Goal: Transaction & Acquisition: Purchase product/service

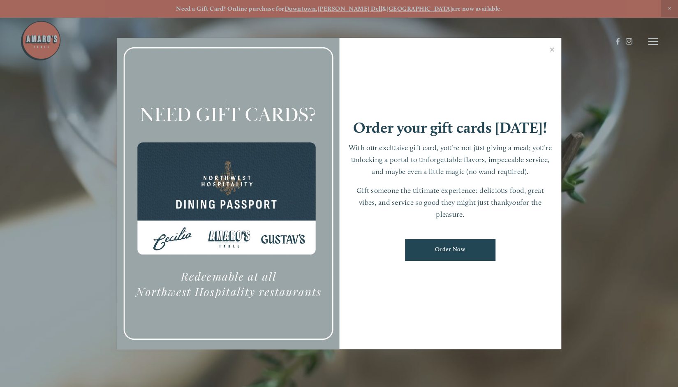
click at [416, 212] on p "Gift someone the ultimate experience: delicious food, great vibes, and service …" at bounding box center [450, 201] width 206 height 35
click at [553, 46] on link "Close" at bounding box center [552, 50] width 16 height 23
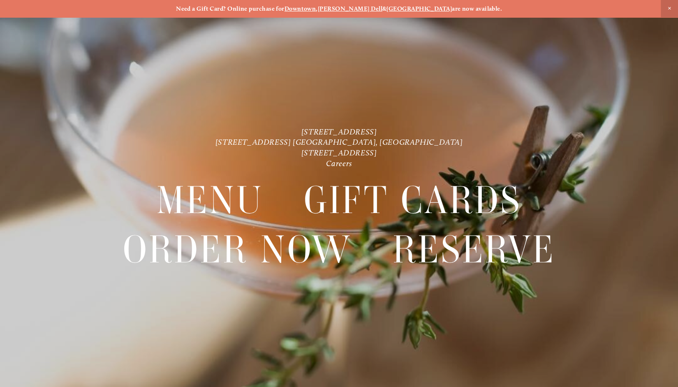
scroll to position [17, 0]
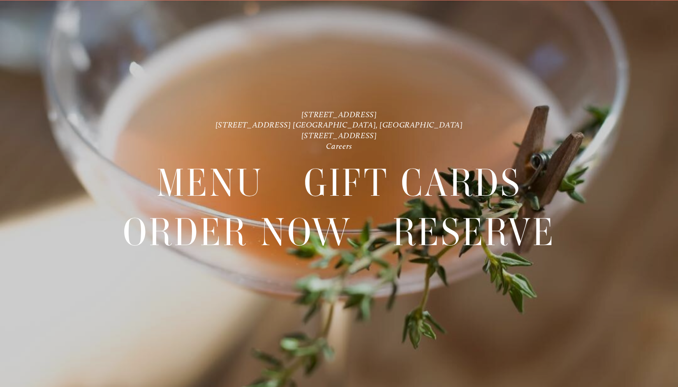
click at [650, 22] on icon at bounding box center [653, 20] width 10 height 7
click at [656, 15] on header "Menu Order Now Visit Gallery 0" at bounding box center [339, 20] width 678 height 83
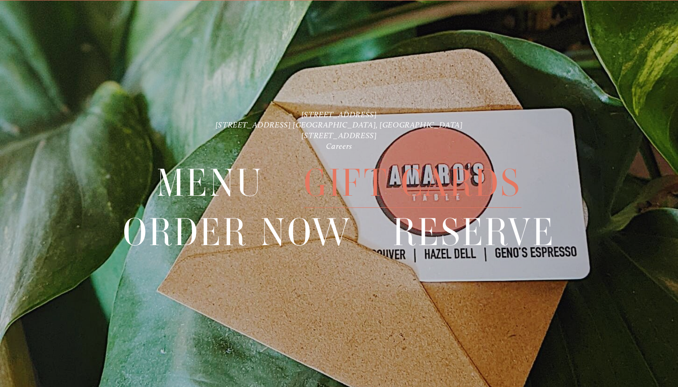
click at [462, 182] on span "Gift Cards" at bounding box center [412, 182] width 217 height 49
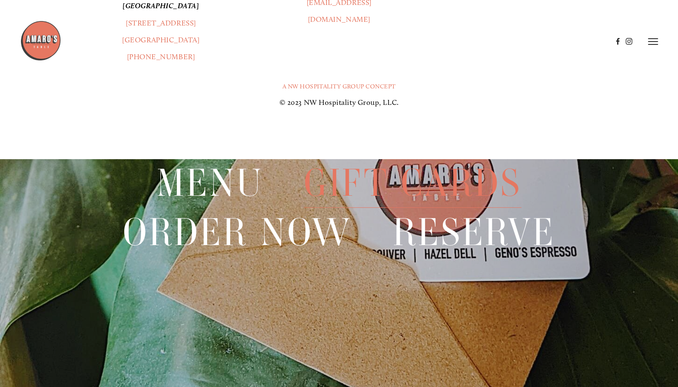
scroll to position [1408, 0]
